Goal: Information Seeking & Learning: Learn about a topic

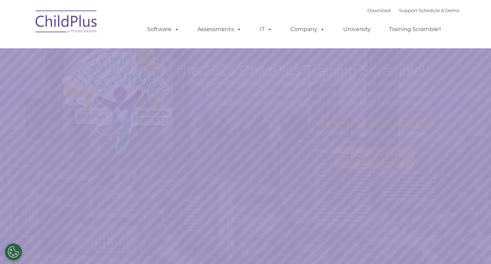
select select "MEDIUM"
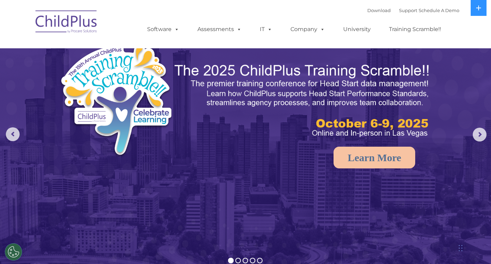
drag, startPoint x: 480, startPoint y: 0, endPoint x: 352, endPoint y: 62, distance: 142.6
click at [352, 62] on img at bounding box center [245, 154] width 491 height 309
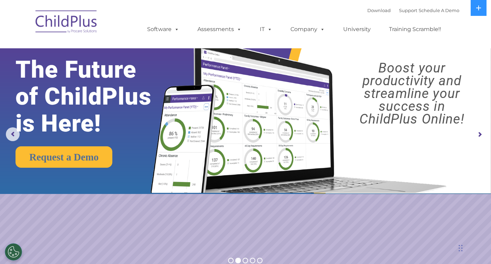
click at [77, 17] on img at bounding box center [66, 23] width 69 height 34
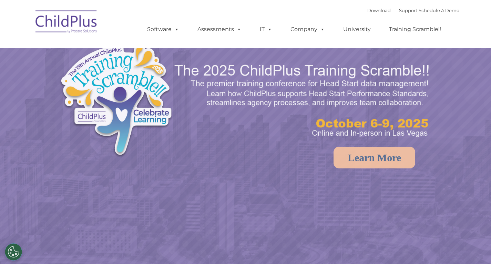
select select "MEDIUM"
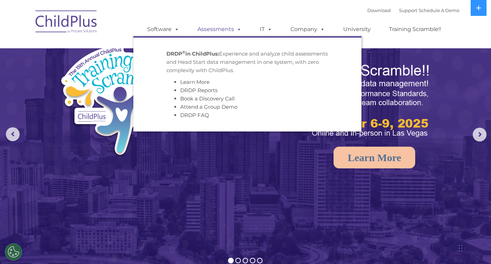
click at [215, 31] on link "Assessments" at bounding box center [220, 29] width 58 height 14
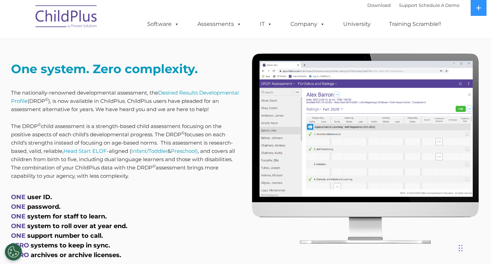
scroll to position [260, 0]
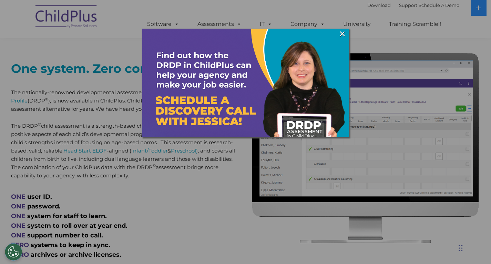
click at [60, 102] on div at bounding box center [245, 132] width 491 height 264
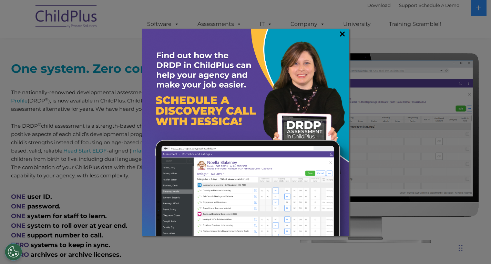
click at [339, 33] on link "×" at bounding box center [343, 33] width 8 height 7
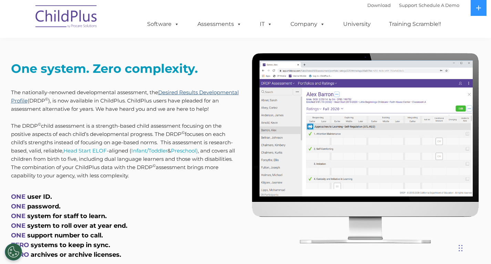
click at [53, 100] on link "Desired Results Developmental Profile" at bounding box center [125, 96] width 228 height 15
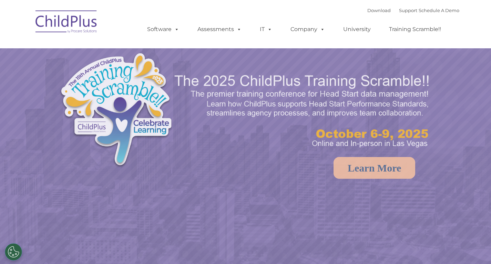
select select "MEDIUM"
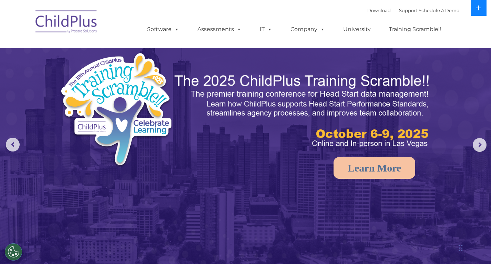
click at [474, 8] on button at bounding box center [479, 8] width 16 height 16
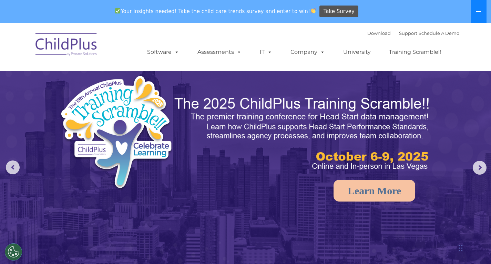
click at [483, 14] on button at bounding box center [479, 11] width 16 height 23
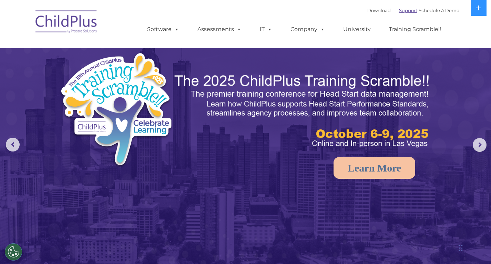
click at [403, 9] on link "Support" at bounding box center [408, 11] width 18 height 6
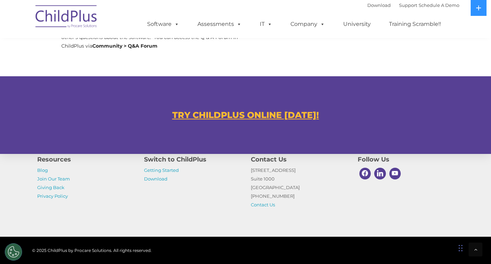
scroll to position [379, 0]
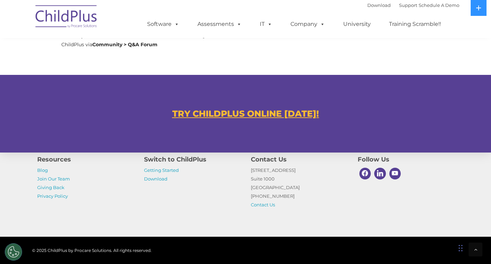
click at [280, 111] on u "TRY CHILDPLUS ONLINE [DATE]!" at bounding box center [245, 113] width 147 height 10
